Goal: Task Accomplishment & Management: Manage account settings

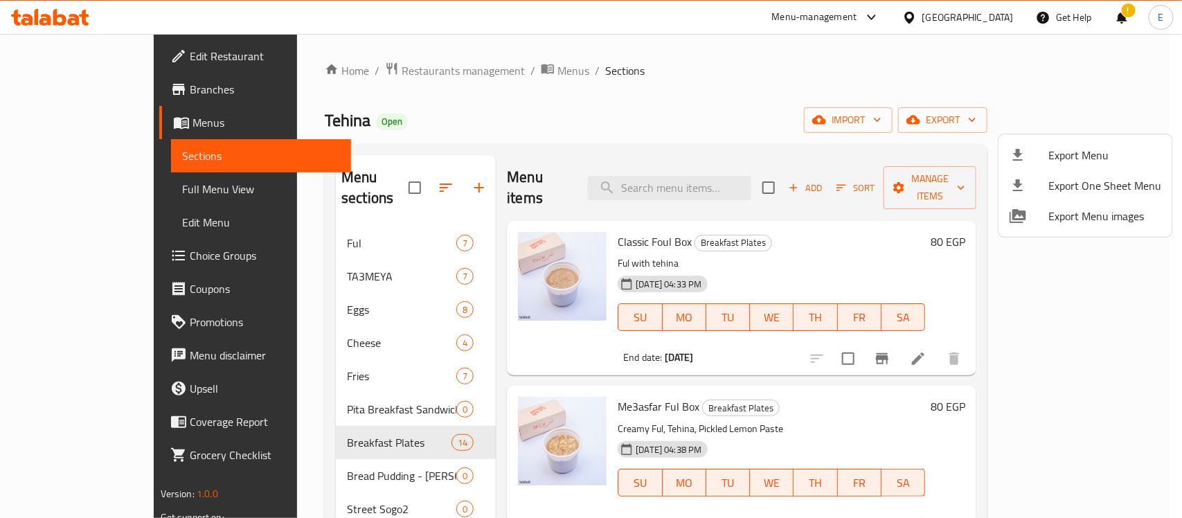
click at [707, 111] on div at bounding box center [591, 259] width 1182 height 518
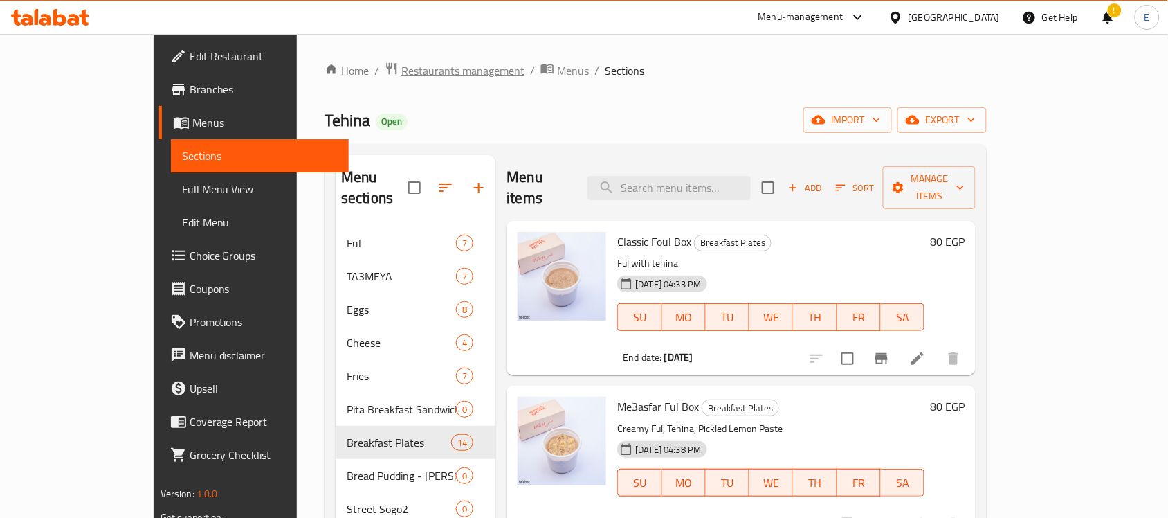
click at [401, 71] on span "Restaurants management" at bounding box center [462, 70] width 123 height 17
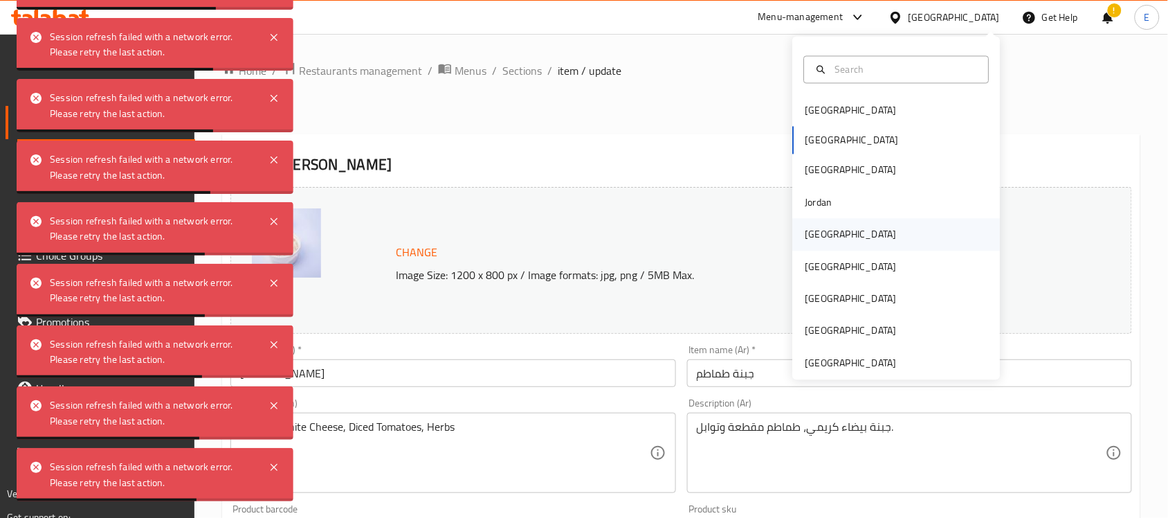
click at [838, 230] on div "[GEOGRAPHIC_DATA]" at bounding box center [897, 235] width 208 height 32
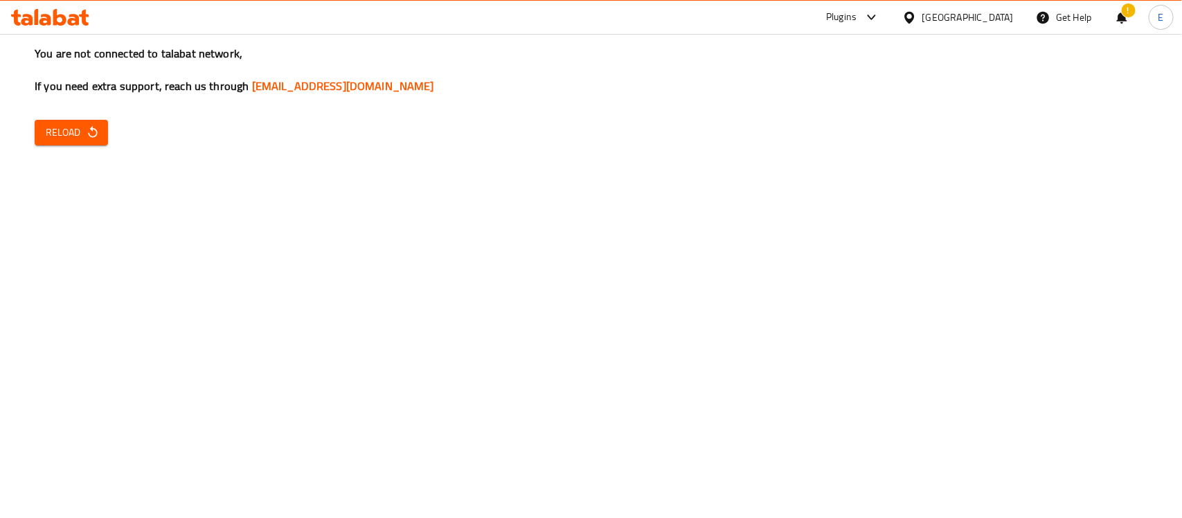
click at [68, 152] on div "You are not connected to talabat network, If you need extra support, reach us t…" at bounding box center [591, 259] width 1182 height 518
click at [80, 140] on span "Reload" at bounding box center [71, 132] width 51 height 17
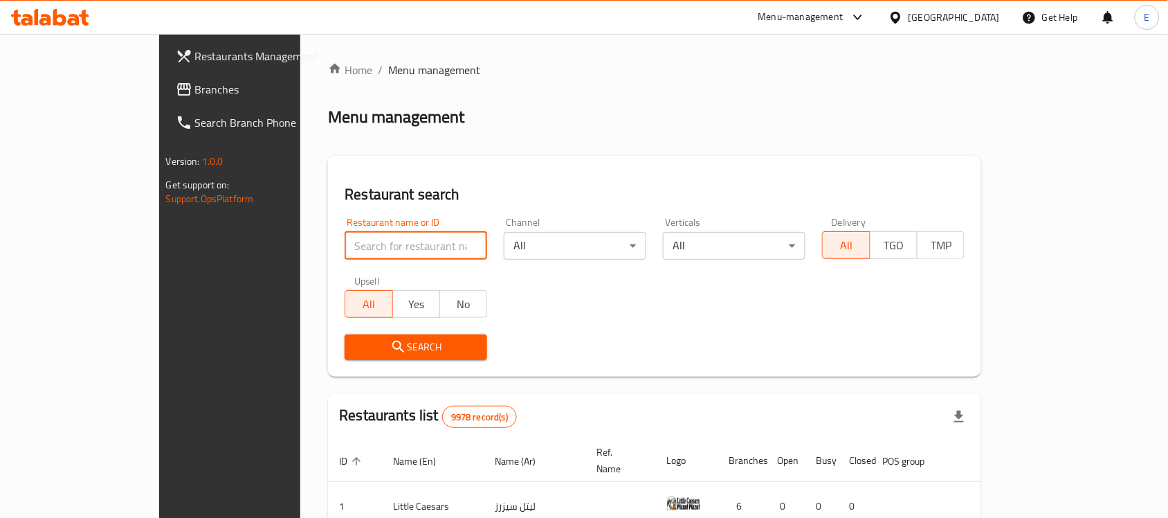
paste input "26954"
type input "26954"
click at [356, 347] on span "Search" at bounding box center [416, 346] width 120 height 17
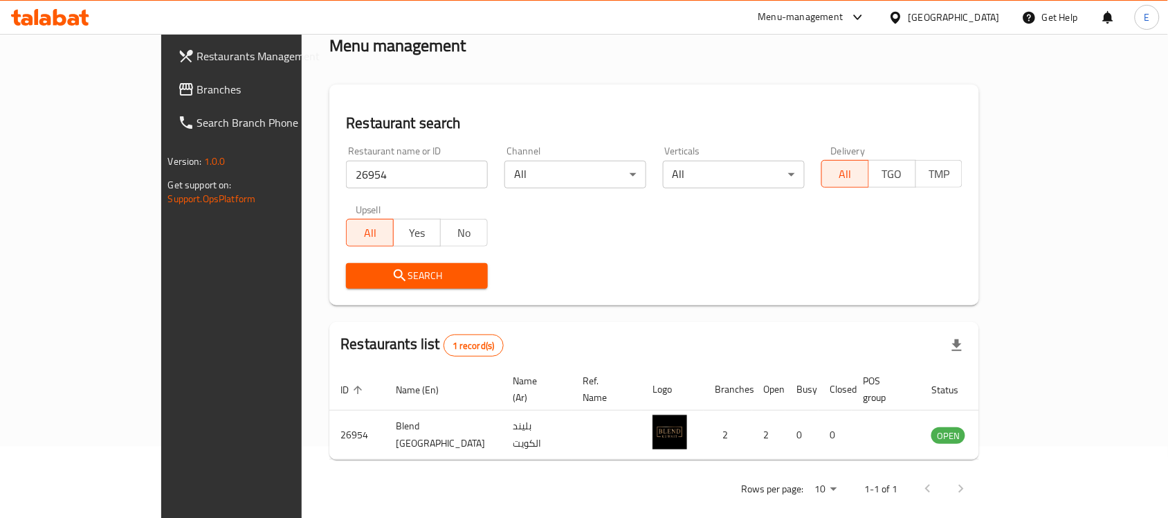
scroll to position [73, 0]
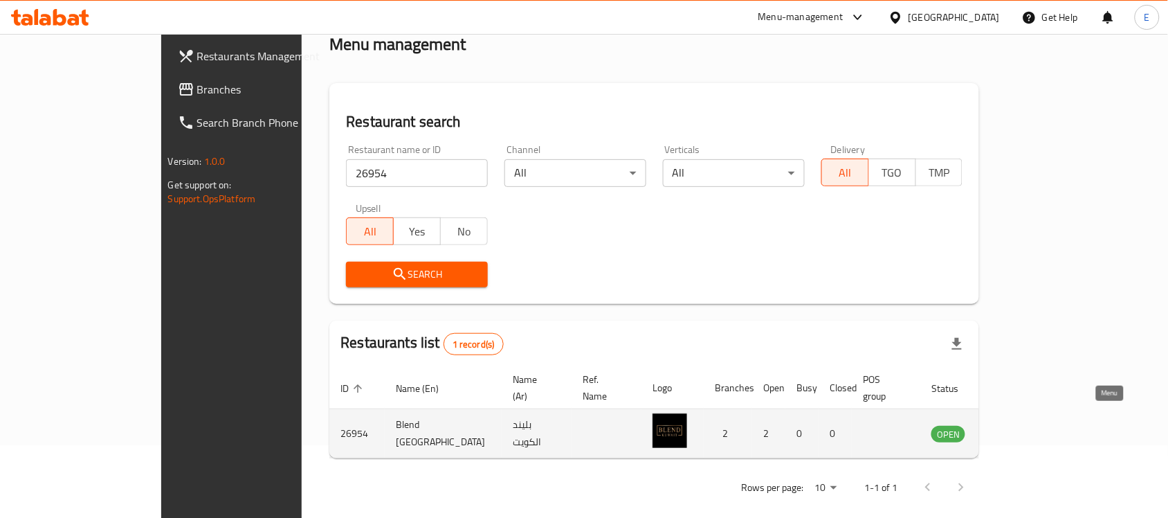
click at [1021, 425] on icon "enhanced table" at bounding box center [1012, 433] width 17 height 17
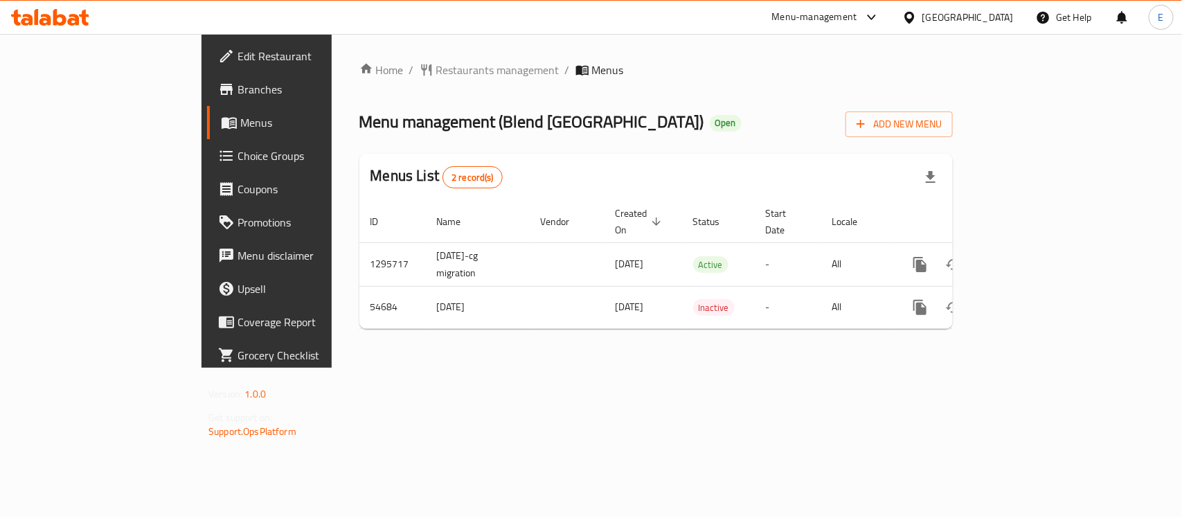
click at [237, 87] on span "Branches" at bounding box center [312, 89] width 150 height 17
